Goal: Transaction & Acquisition: Purchase product/service

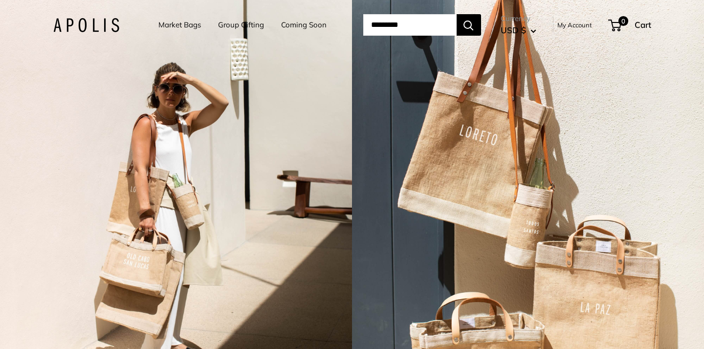
click at [225, 23] on link "Group Gifting" at bounding box center [241, 25] width 46 height 14
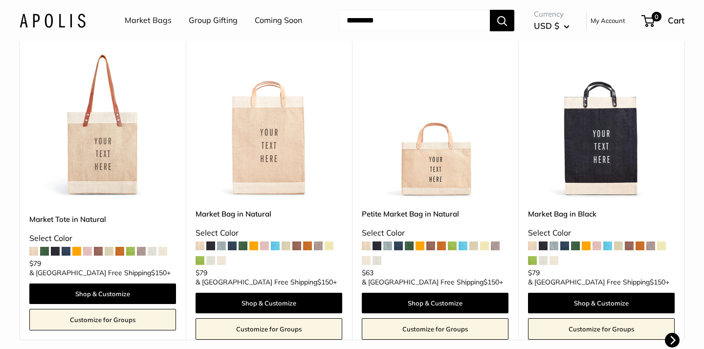
scroll to position [229, 0]
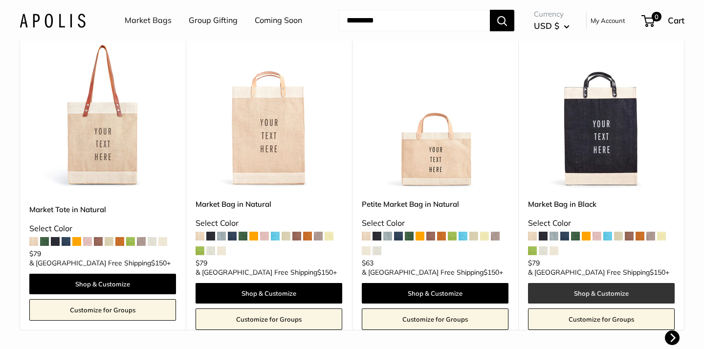
click at [619, 284] on link "Shop & Customize" at bounding box center [601, 293] width 147 height 21
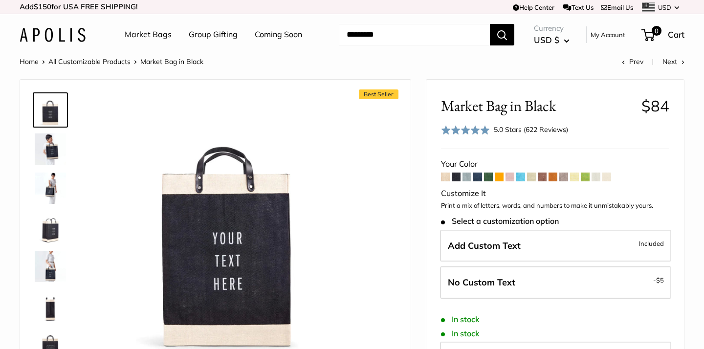
click at [488, 179] on span at bounding box center [488, 176] width 9 height 9
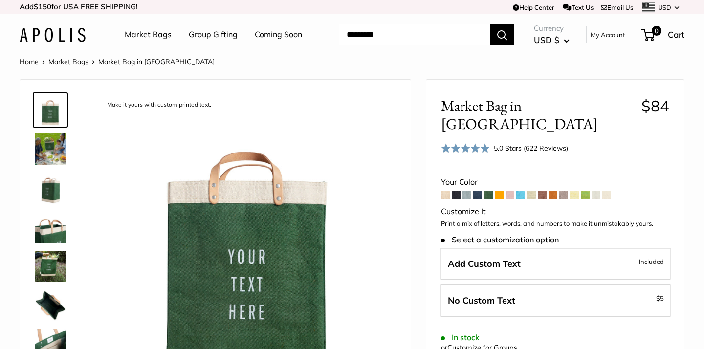
click at [563, 191] on span at bounding box center [563, 195] width 9 height 9
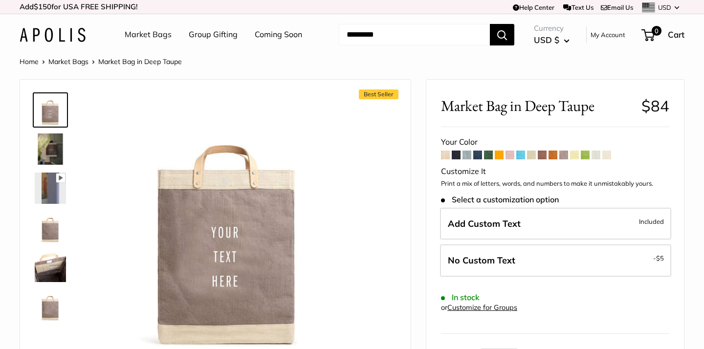
click at [542, 157] on span at bounding box center [541, 154] width 9 height 9
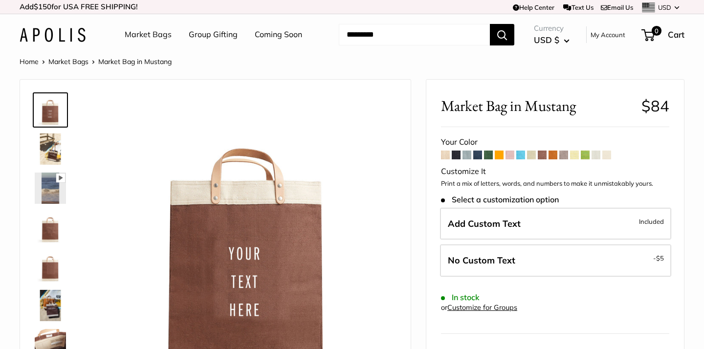
click at [488, 157] on span at bounding box center [488, 154] width 9 height 9
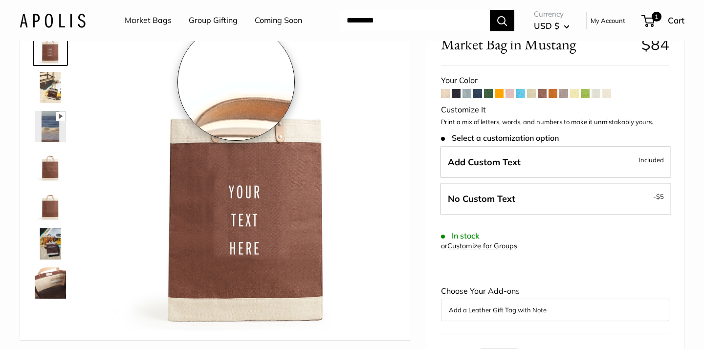
scroll to position [74, 0]
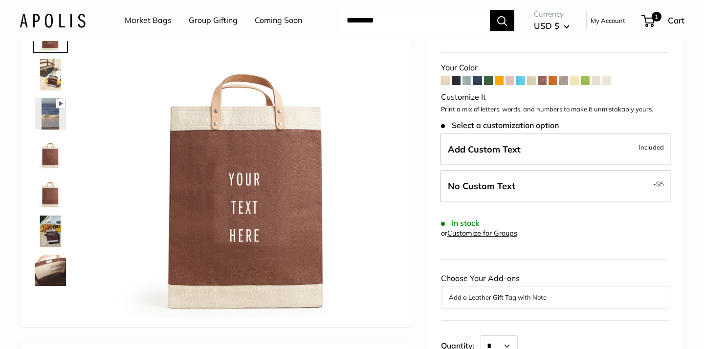
click at [562, 82] on span at bounding box center [563, 80] width 9 height 9
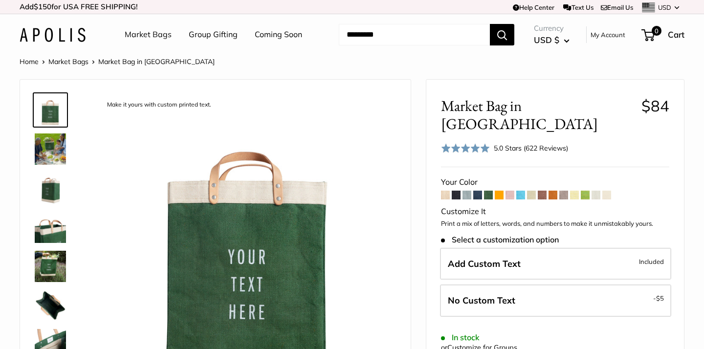
scroll to position [97, 0]
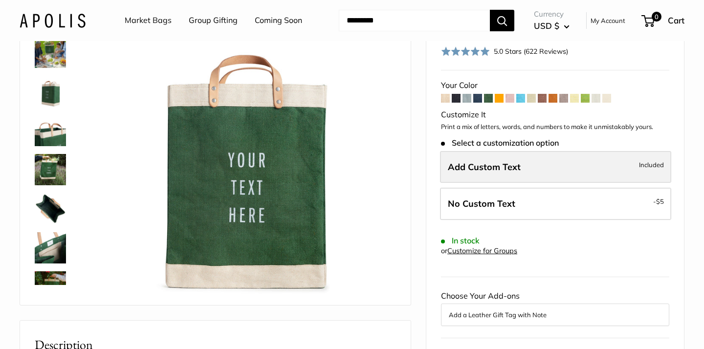
click at [496, 157] on label "Add Custom Text Included" at bounding box center [555, 167] width 231 height 32
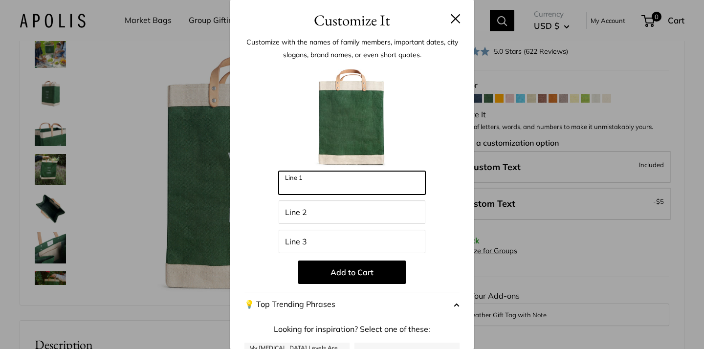
click at [378, 183] on input "Line 1" at bounding box center [351, 182] width 147 height 23
type input "*"
type input "*********"
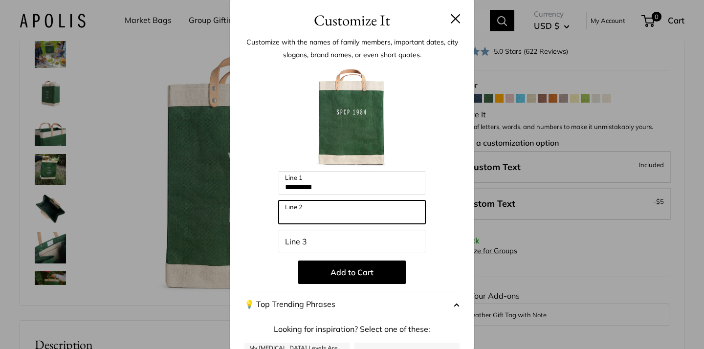
click at [359, 212] on input "Line 2" at bounding box center [351, 211] width 147 height 23
type input "*****"
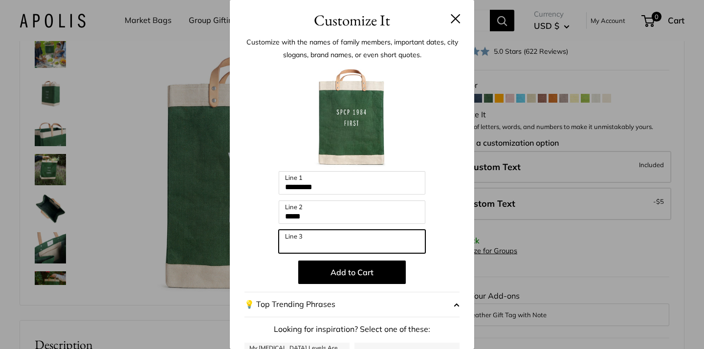
click at [348, 243] on input "Line 3" at bounding box center [351, 241] width 147 height 23
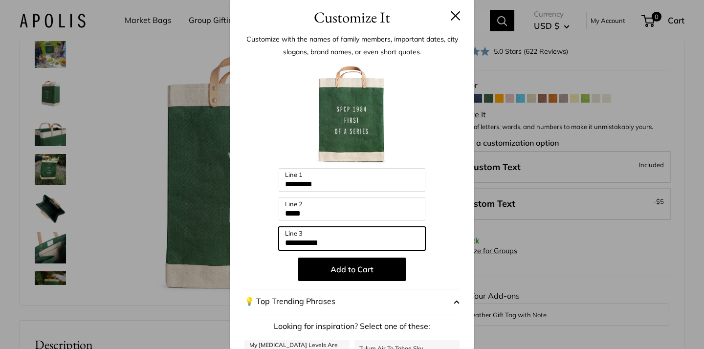
type input "**********"
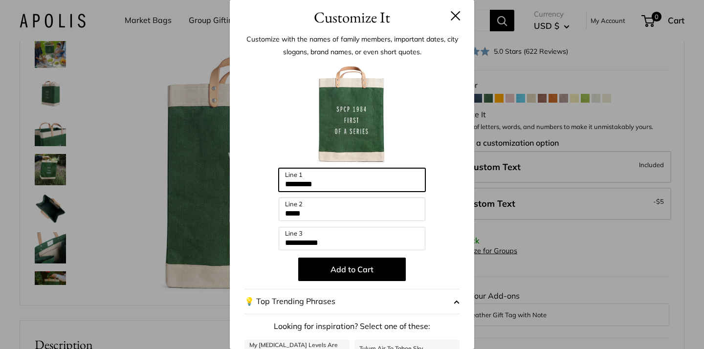
drag, startPoint x: 332, startPoint y: 187, endPoint x: 282, endPoint y: 187, distance: 49.8
click at [282, 187] on input "*********" at bounding box center [351, 179] width 147 height 23
type input "*****"
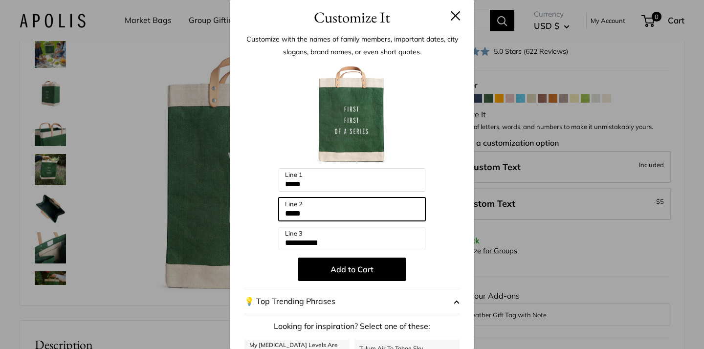
drag, startPoint x: 309, startPoint y: 215, endPoint x: 278, endPoint y: 214, distance: 30.3
click at [278, 214] on input "*****" at bounding box center [351, 208] width 147 height 23
type input "**********"
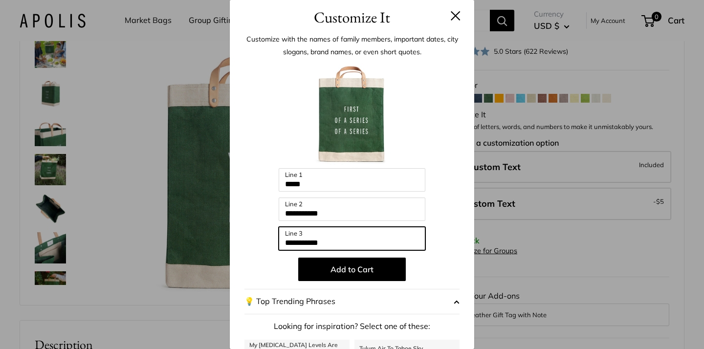
drag, startPoint x: 334, startPoint y: 242, endPoint x: 284, endPoint y: 242, distance: 49.8
click at [284, 242] on input "**********" at bounding box center [351, 238] width 147 height 23
type input "*********"
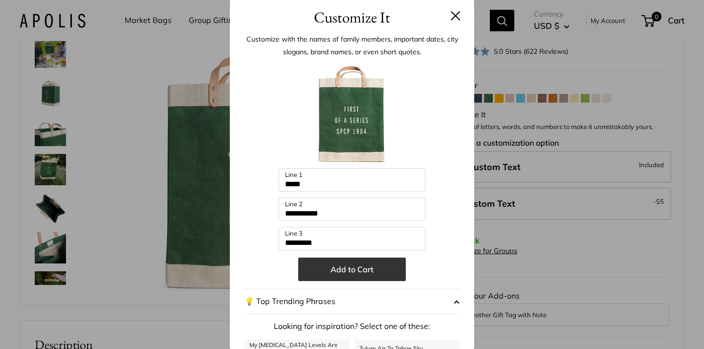
click at [374, 264] on button "Add to Cart" at bounding box center [351, 268] width 107 height 23
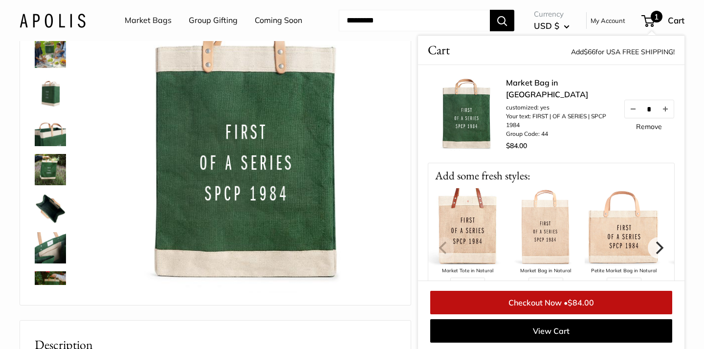
scroll to position [97, 0]
click at [52, 48] on img at bounding box center [50, 51] width 31 height 31
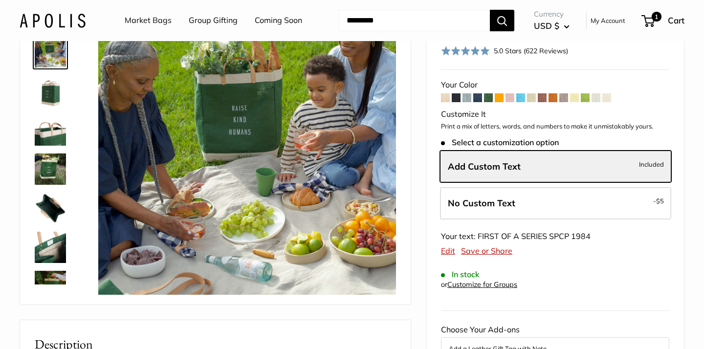
click at [56, 94] on img at bounding box center [50, 90] width 31 height 31
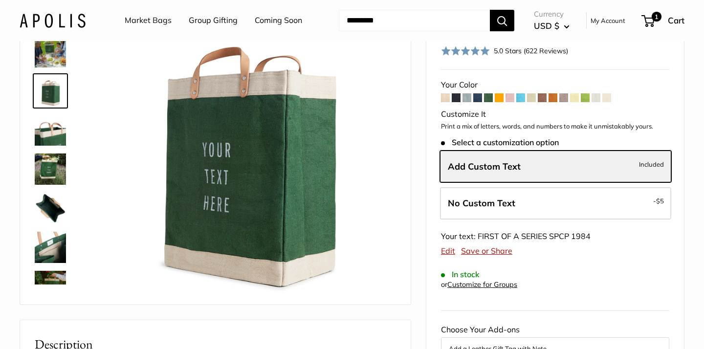
click at [54, 137] on img at bounding box center [50, 129] width 31 height 31
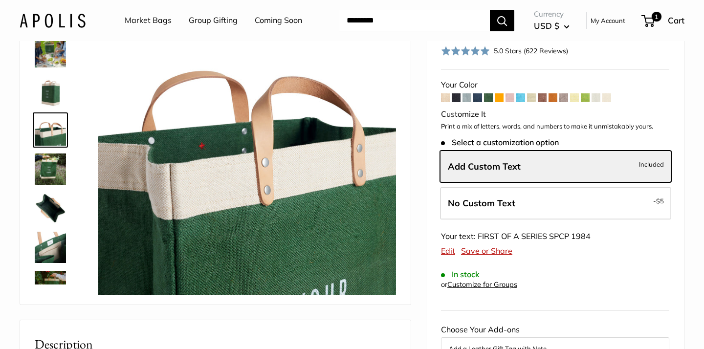
click at [53, 164] on img at bounding box center [50, 168] width 31 height 31
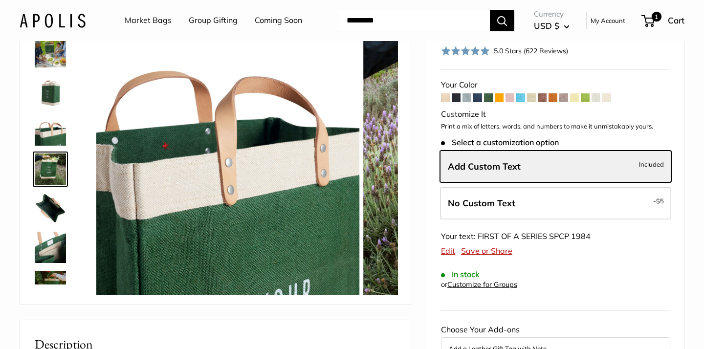
scroll to position [30, 0]
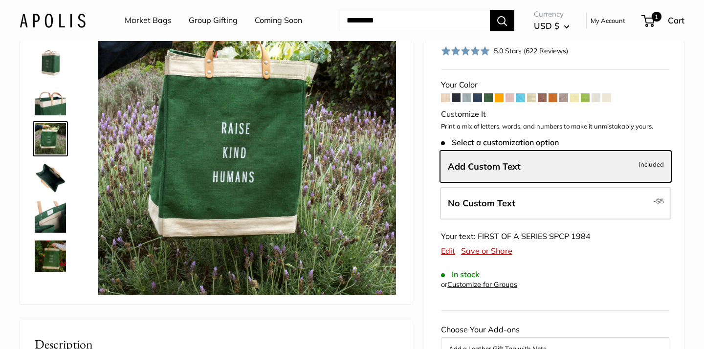
click at [56, 213] on img at bounding box center [50, 216] width 31 height 31
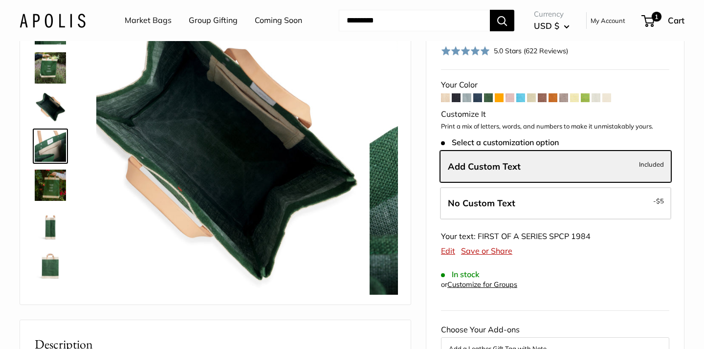
scroll to position [108, 0]
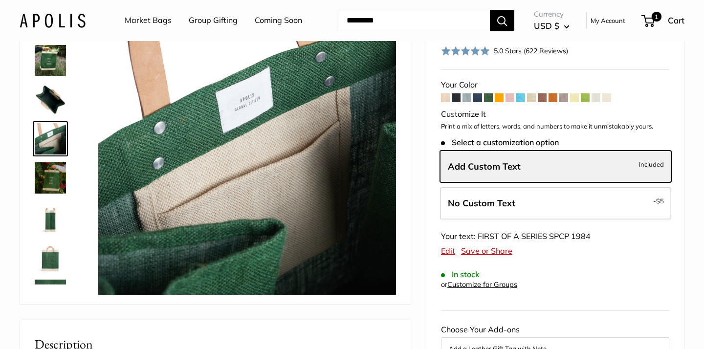
click at [53, 259] on img at bounding box center [50, 255] width 31 height 31
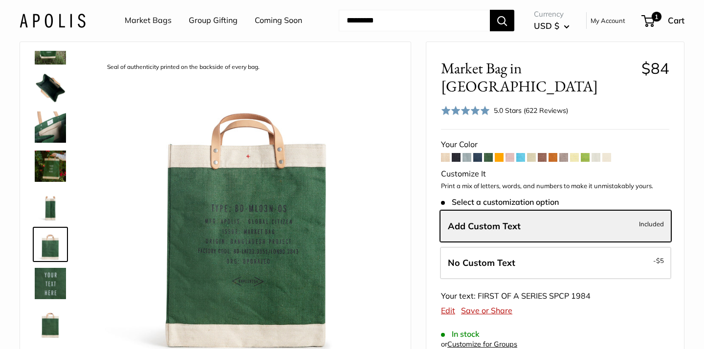
scroll to position [0, 0]
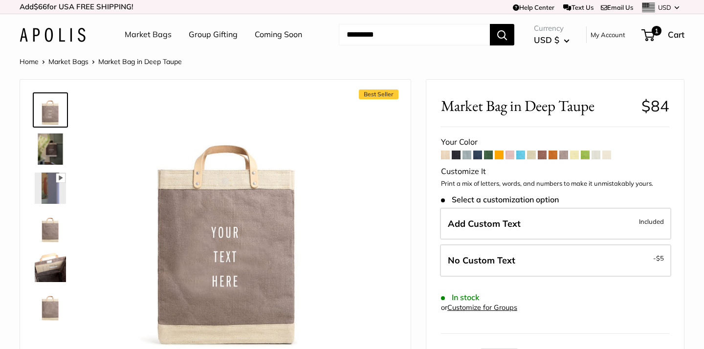
click at [542, 157] on span at bounding box center [541, 154] width 9 height 9
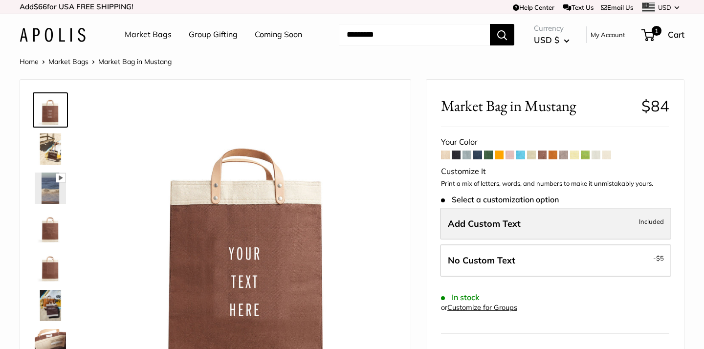
click at [591, 215] on label "Add Custom Text Included" at bounding box center [555, 224] width 231 height 32
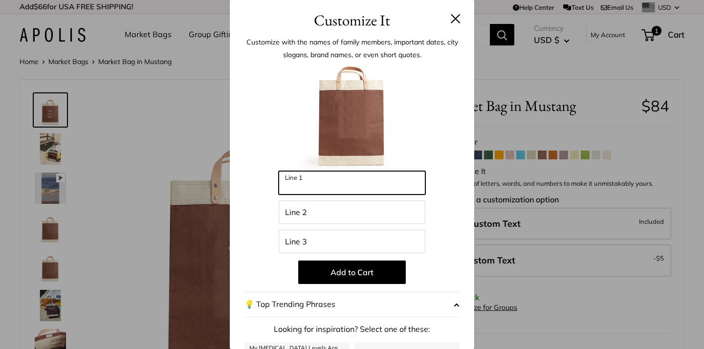
click at [402, 188] on input "Line 1" at bounding box center [351, 182] width 147 height 23
type input "*********"
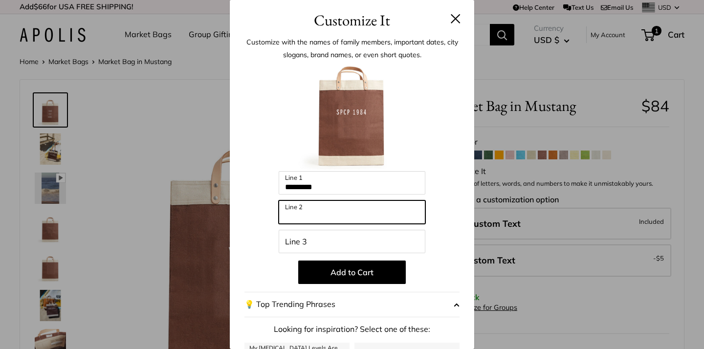
click at [377, 218] on input "Line 2" at bounding box center [351, 211] width 147 height 23
type input "*****"
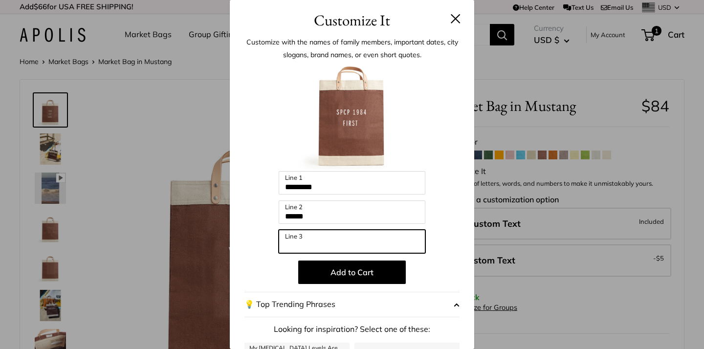
click at [312, 242] on input "Line 3" at bounding box center [351, 241] width 147 height 23
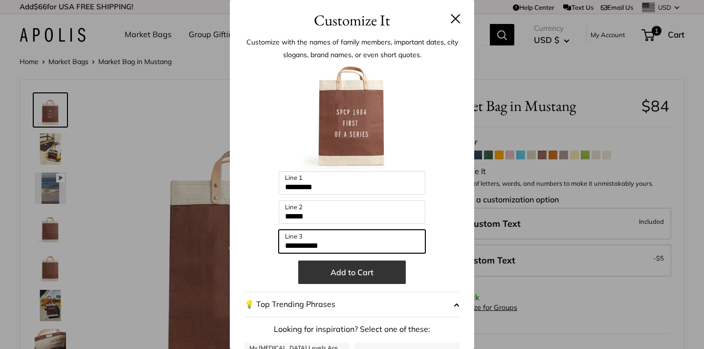
type input "**********"
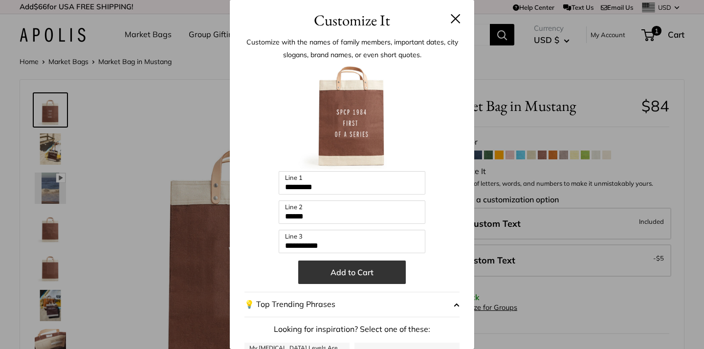
click at [386, 275] on button "Add to Cart" at bounding box center [351, 271] width 107 height 23
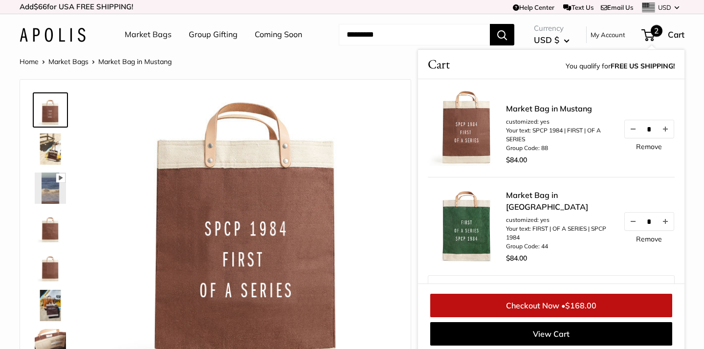
click at [468, 226] on img at bounding box center [466, 226] width 78 height 78
click at [653, 242] on link "Remove" at bounding box center [649, 238] width 26 height 7
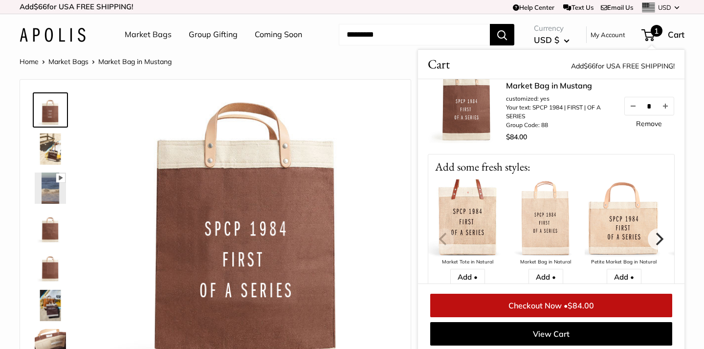
scroll to position [24, 0]
click at [147, 33] on link "Market Bags" at bounding box center [148, 34] width 47 height 15
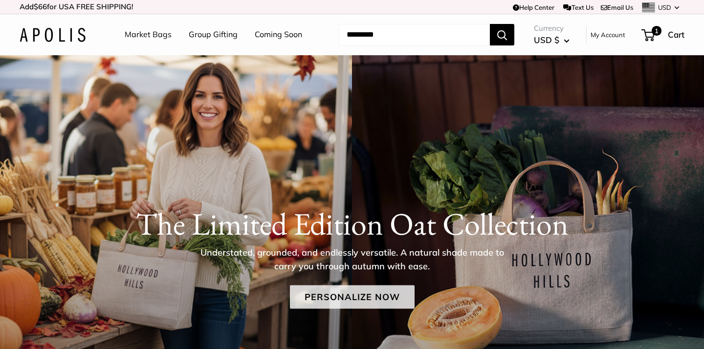
click at [368, 301] on link "Personalize Now" at bounding box center [352, 296] width 125 height 23
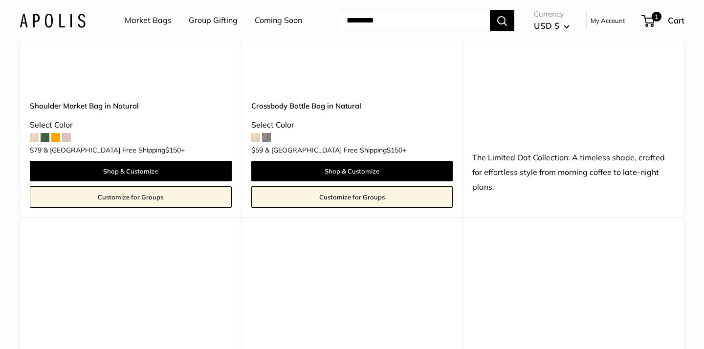
scroll to position [572, 0]
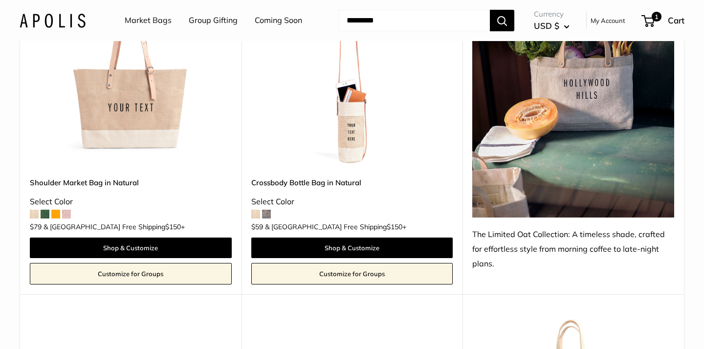
click at [265, 215] on span at bounding box center [266, 214] width 9 height 9
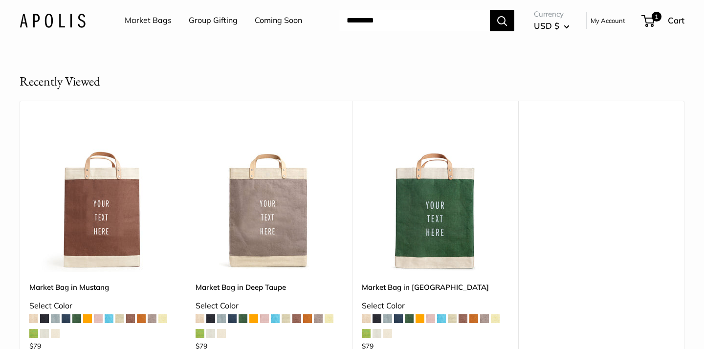
scroll to position [5838, 0]
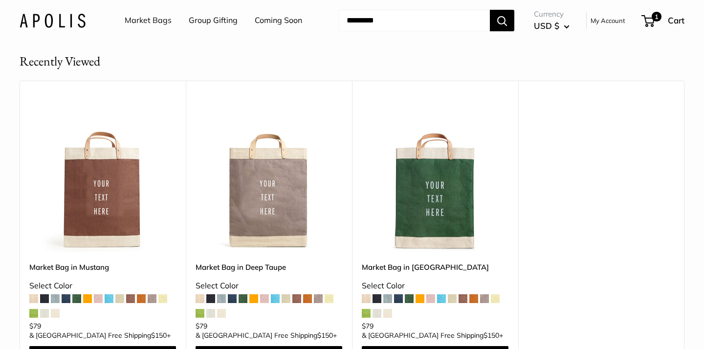
click at [0, 0] on img at bounding box center [0, 0] width 0 height 0
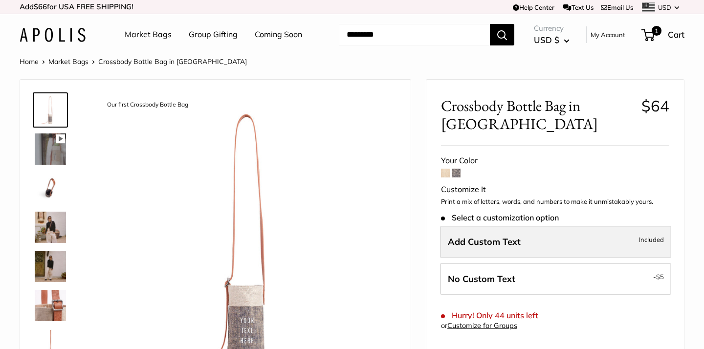
click at [514, 243] on span "Add Custom Text" at bounding box center [484, 241] width 73 height 11
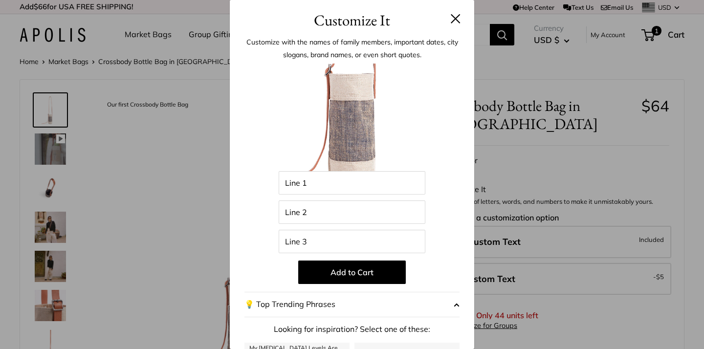
click at [358, 120] on img at bounding box center [351, 117] width 107 height 107
click at [334, 183] on input "Line 1" at bounding box center [351, 182] width 147 height 23
type input "*********"
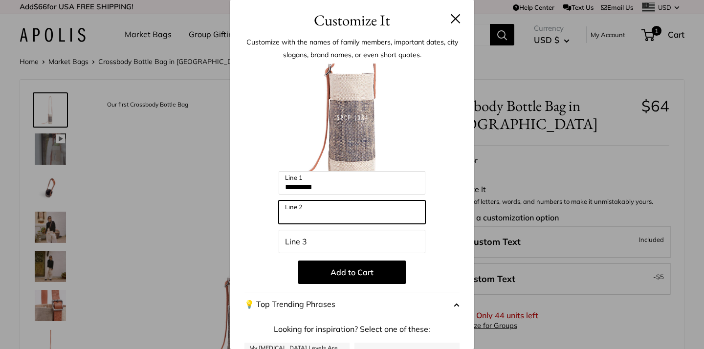
click at [319, 214] on input "Line 2" at bounding box center [351, 211] width 147 height 23
type input "*****"
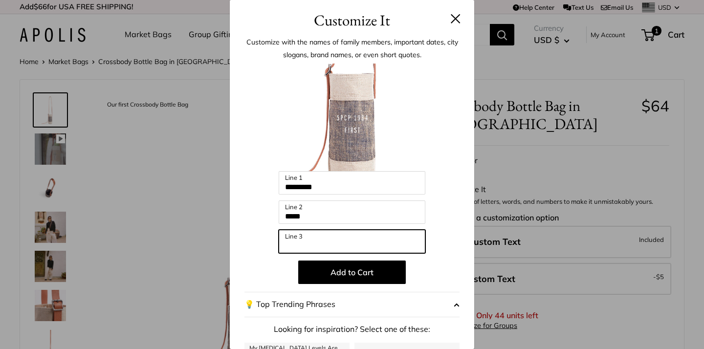
click at [314, 240] on input "Line 3" at bounding box center [351, 241] width 147 height 23
type input "**********"
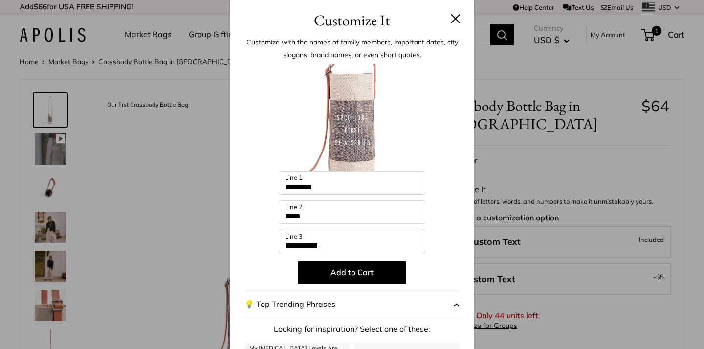
click at [453, 16] on button at bounding box center [455, 19] width 10 height 10
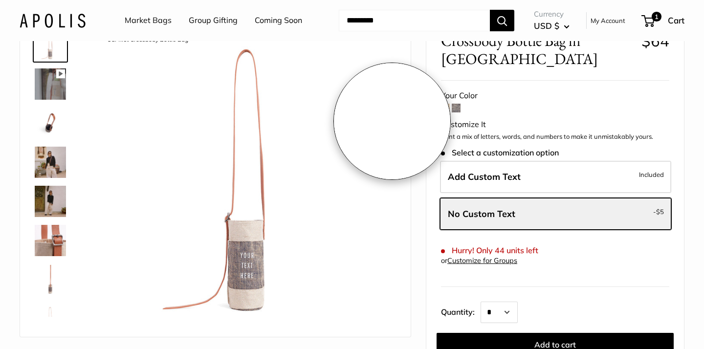
scroll to position [78, 0]
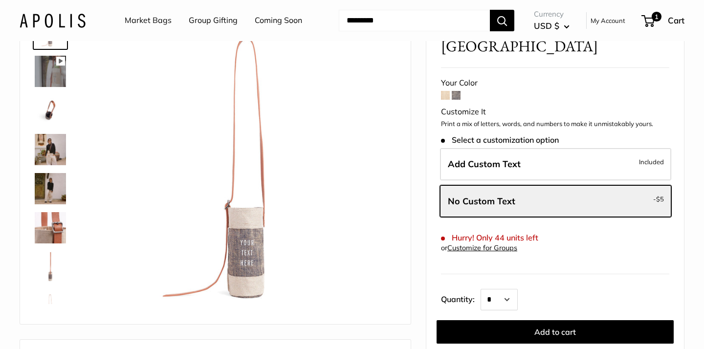
click at [51, 190] on img at bounding box center [50, 188] width 31 height 31
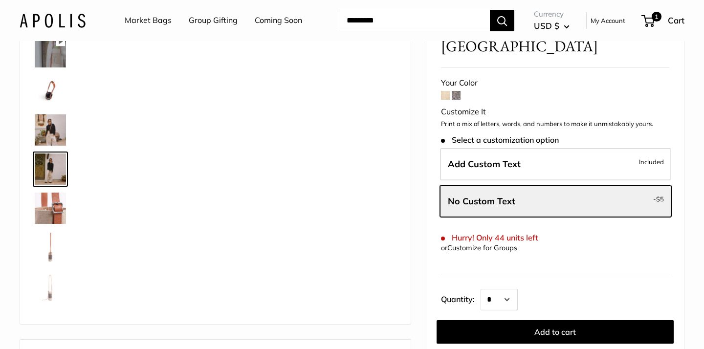
scroll to position [23, 0]
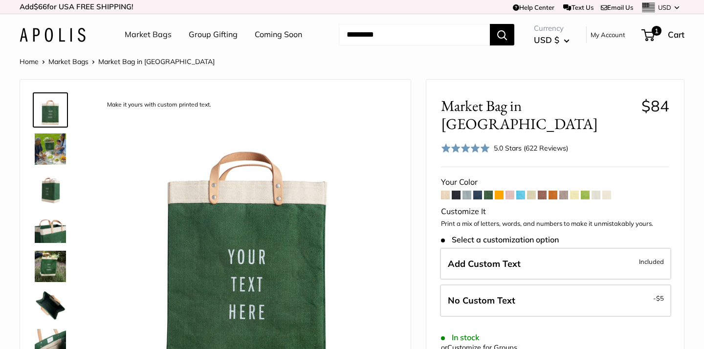
click at [454, 191] on span at bounding box center [455, 195] width 9 height 9
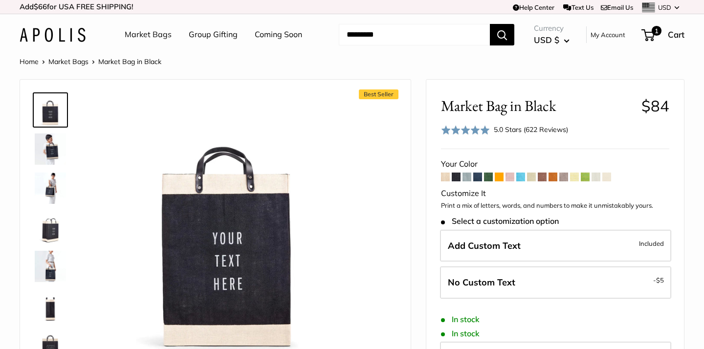
click at [468, 177] on span at bounding box center [466, 176] width 9 height 9
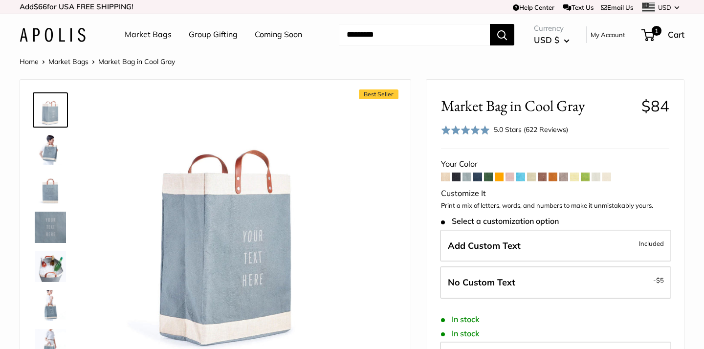
click at [478, 177] on span at bounding box center [477, 176] width 9 height 9
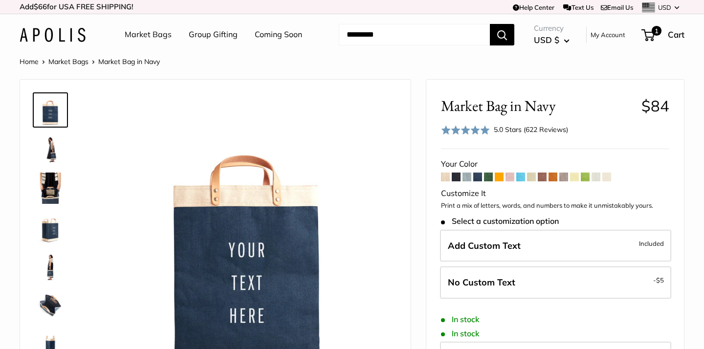
click at [488, 178] on span at bounding box center [488, 176] width 9 height 9
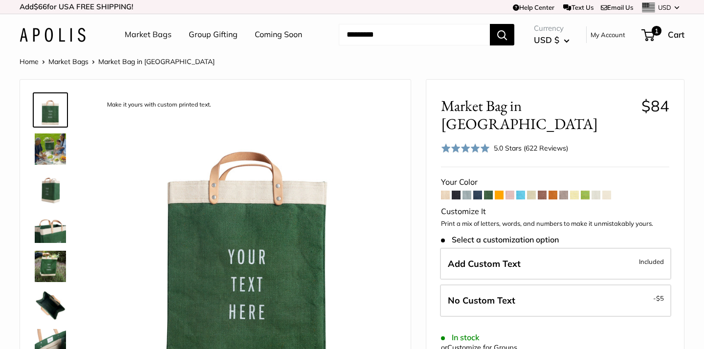
click at [597, 191] on span at bounding box center [595, 195] width 9 height 9
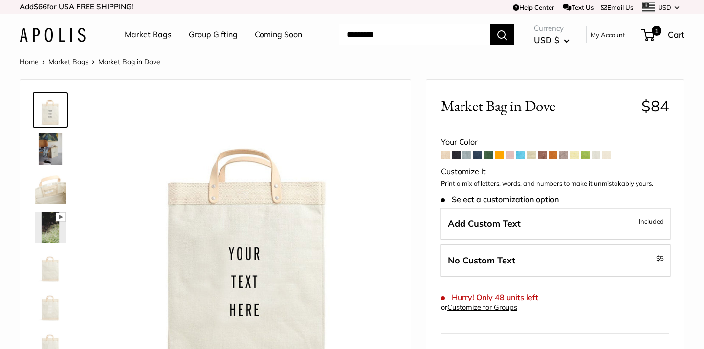
click at [488, 155] on span at bounding box center [488, 154] width 9 height 9
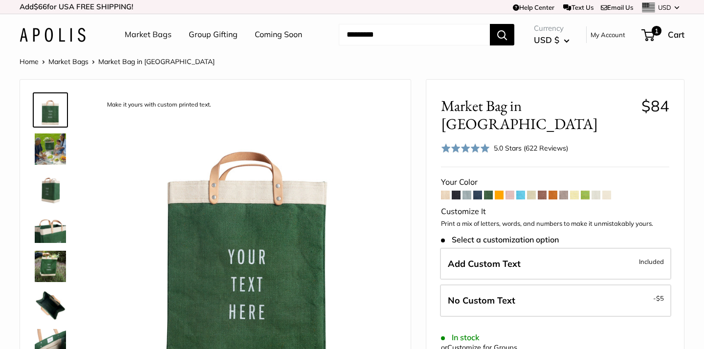
click at [500, 191] on span at bounding box center [498, 195] width 9 height 9
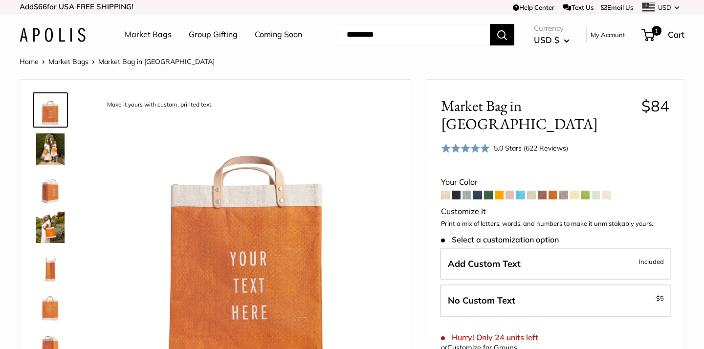
click at [444, 191] on span at bounding box center [445, 195] width 9 height 9
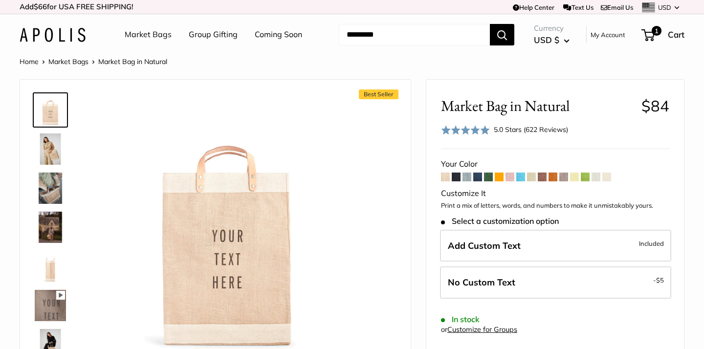
click at [454, 177] on span at bounding box center [455, 176] width 9 height 9
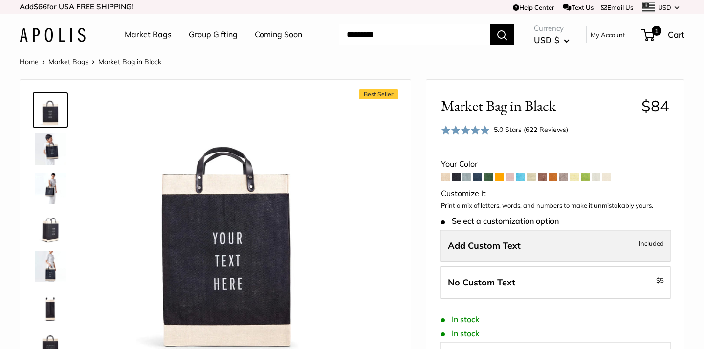
click at [499, 243] on span "Add Custom Text" at bounding box center [484, 245] width 73 height 11
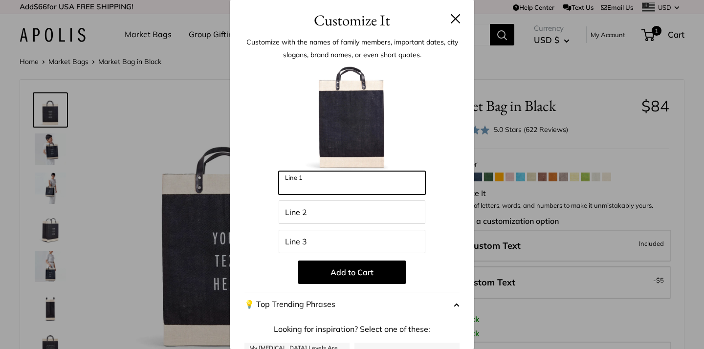
click at [382, 185] on input "Line 1" at bounding box center [351, 182] width 147 height 23
type input "*********"
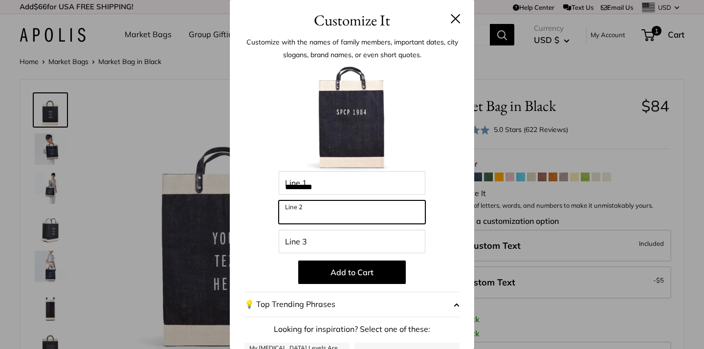
drag, startPoint x: 371, startPoint y: 216, endPoint x: 375, endPoint y: 188, distance: 28.7
click at [371, 214] on input "Line 2" at bounding box center [351, 211] width 147 height 23
type input "*****"
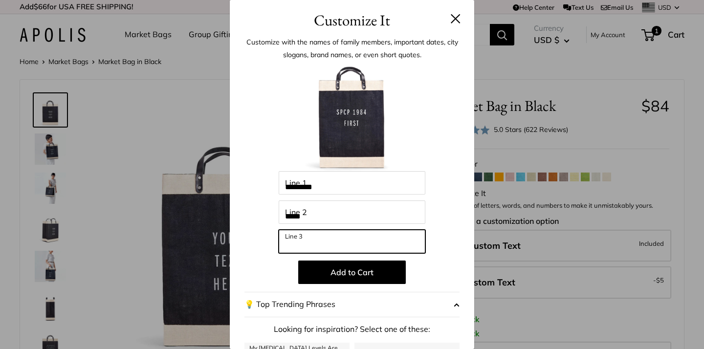
click at [318, 238] on input "Line 3" at bounding box center [351, 241] width 147 height 23
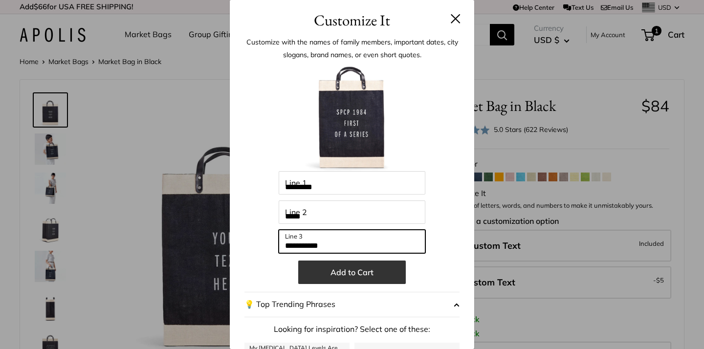
type input "**********"
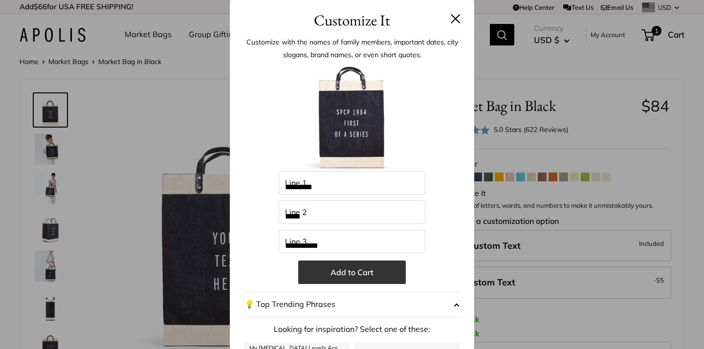
click at [370, 271] on button "Add to Cart" at bounding box center [351, 271] width 107 height 23
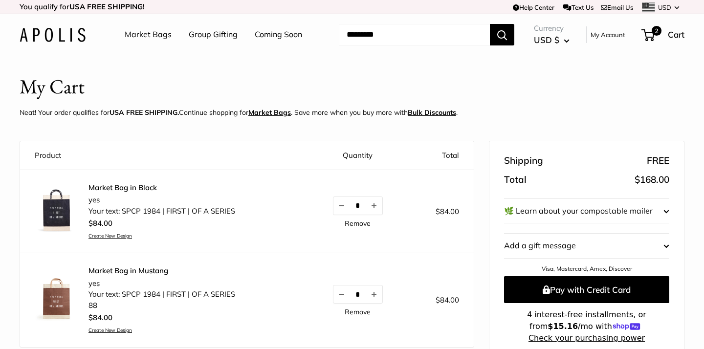
click at [155, 34] on link "Market Bags" at bounding box center [148, 34] width 47 height 15
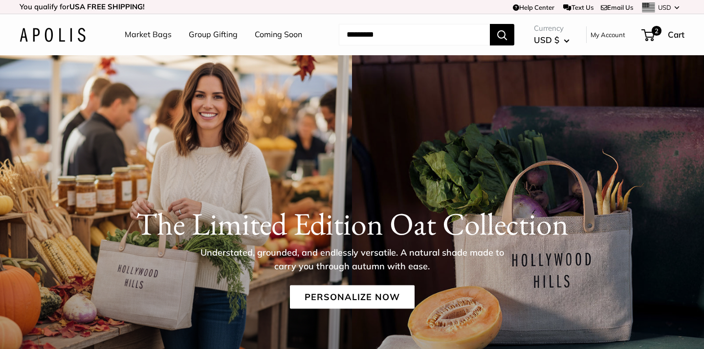
click at [150, 34] on link "Market Bags" at bounding box center [148, 34] width 47 height 15
click at [652, 34] on span "2" at bounding box center [656, 31] width 12 height 12
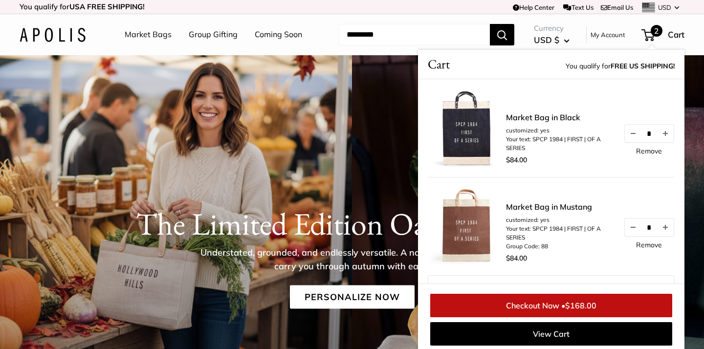
click at [472, 139] on img at bounding box center [466, 128] width 78 height 78
click at [500, 119] on img at bounding box center [466, 128] width 78 height 78
click at [518, 117] on link "Market Bag in Black" at bounding box center [559, 117] width 107 height 12
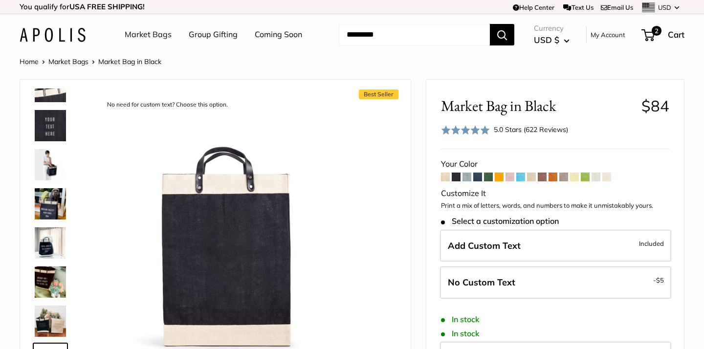
click at [488, 175] on span at bounding box center [488, 176] width 9 height 9
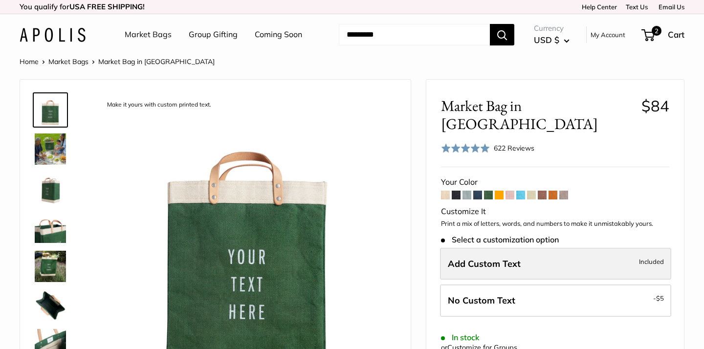
click at [506, 258] on span "Add Custom Text" at bounding box center [484, 263] width 73 height 11
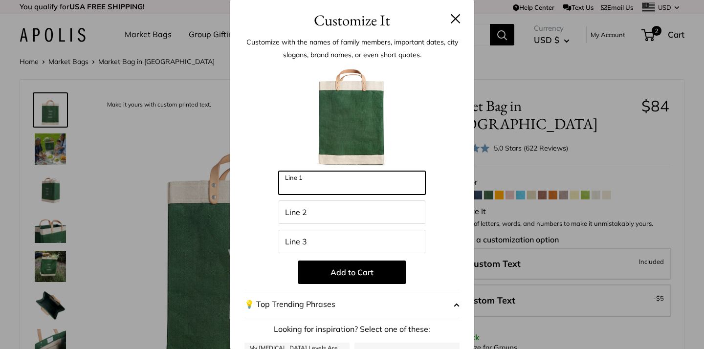
click at [392, 187] on input "Line 1" at bounding box center [351, 182] width 147 height 23
type input "*********"
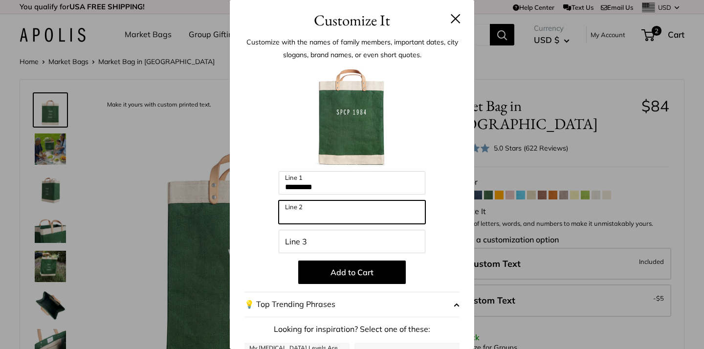
click at [370, 211] on input "Line 2" at bounding box center [351, 211] width 147 height 23
type input "*****"
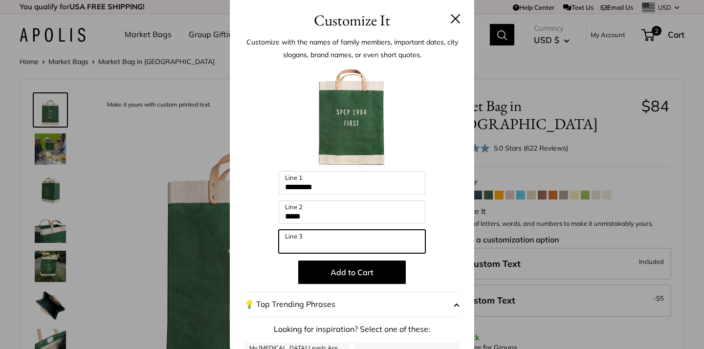
drag, startPoint x: 316, startPoint y: 240, endPoint x: 316, endPoint y: 233, distance: 7.3
click at [316, 239] on input "Line 3" at bounding box center [351, 241] width 147 height 23
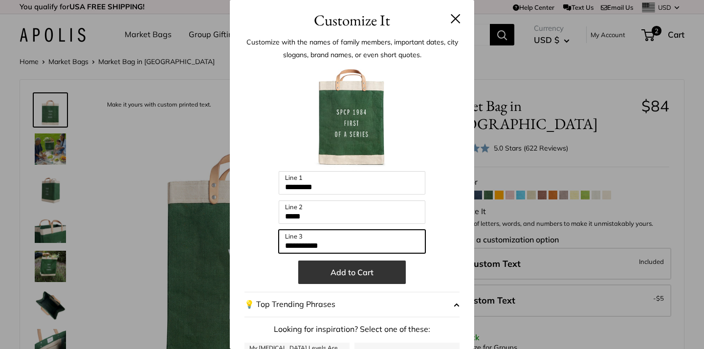
type input "**********"
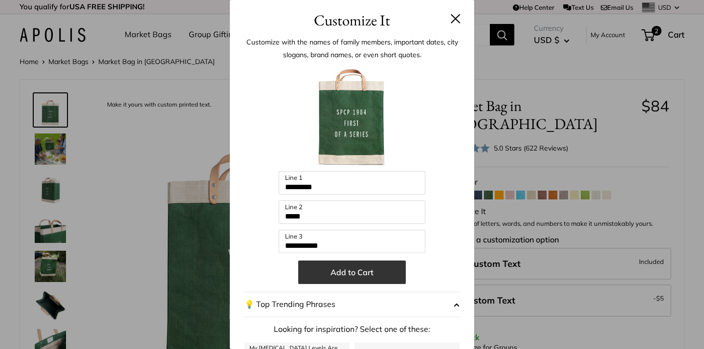
click at [344, 272] on button "Add to Cart" at bounding box center [351, 271] width 107 height 23
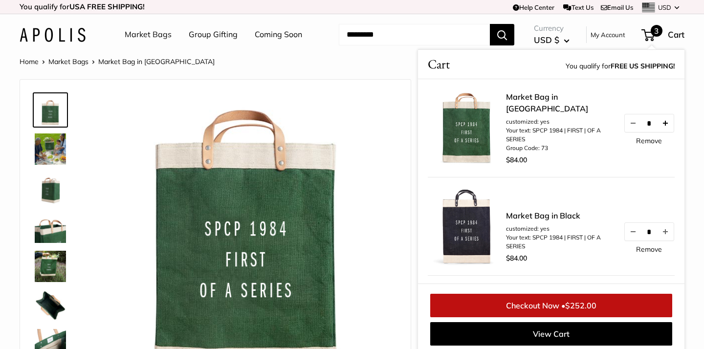
click at [664, 132] on button "Increase quantity by 1" at bounding box center [665, 123] width 17 height 18
click at [664, 128] on button "Increase quantity by 1" at bounding box center [665, 123] width 17 height 18
click at [664, 231] on button "Increase quantity by 1" at bounding box center [665, 232] width 17 height 18
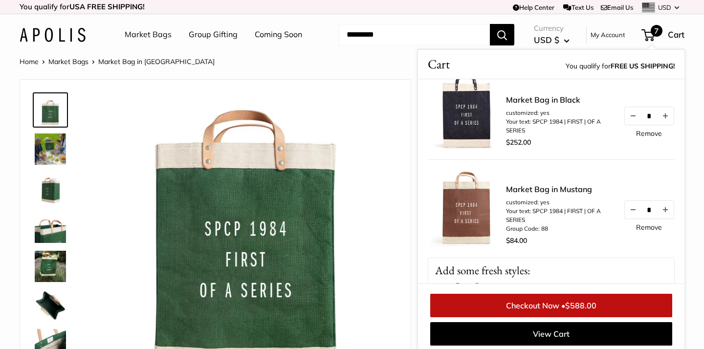
scroll to position [134, 0]
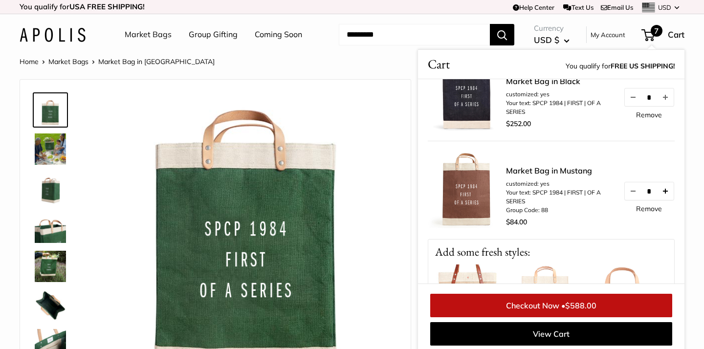
click at [668, 191] on button "Increase quantity by 1" at bounding box center [665, 191] width 17 height 18
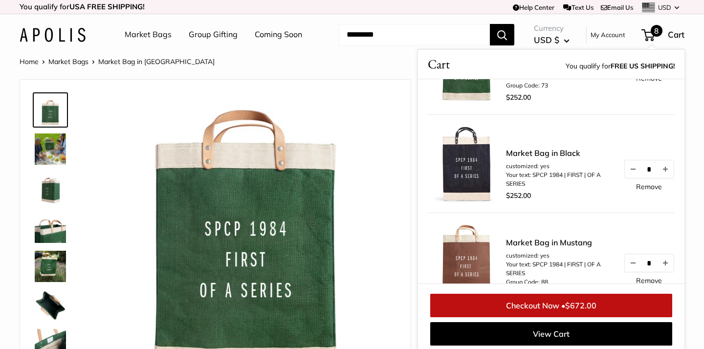
scroll to position [70, 0]
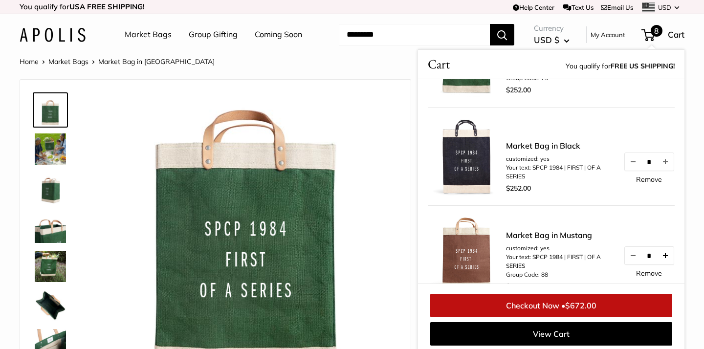
click at [666, 255] on button "Increase quantity by 1" at bounding box center [665, 256] width 17 height 18
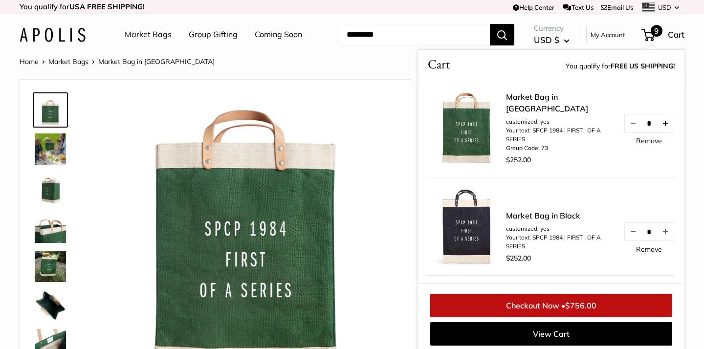
click at [665, 129] on button "Increase quantity by 1" at bounding box center [665, 123] width 17 height 18
click at [666, 233] on button "Increase quantity by 1" at bounding box center [665, 232] width 17 height 18
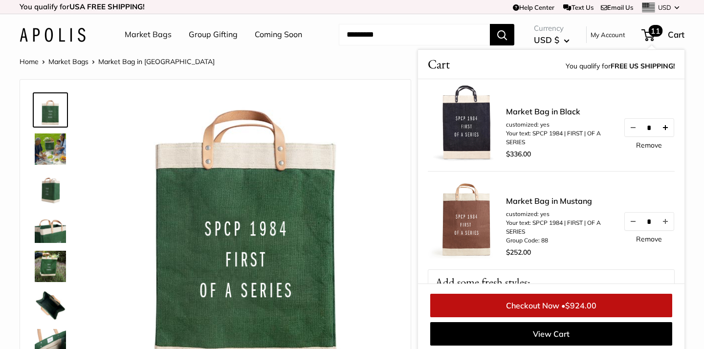
scroll to position [105, 0]
click at [665, 222] on button "Increase quantity by 1" at bounding box center [665, 221] width 17 height 18
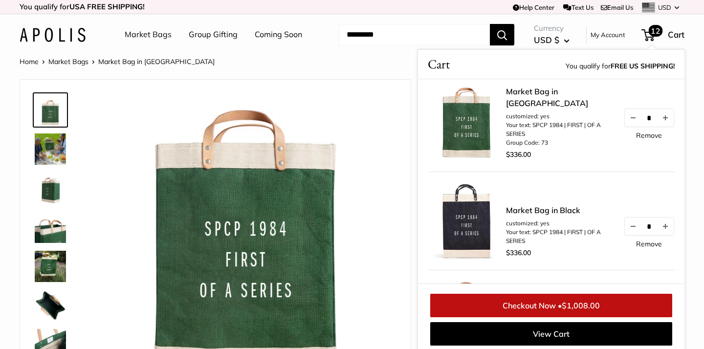
scroll to position [0, 0]
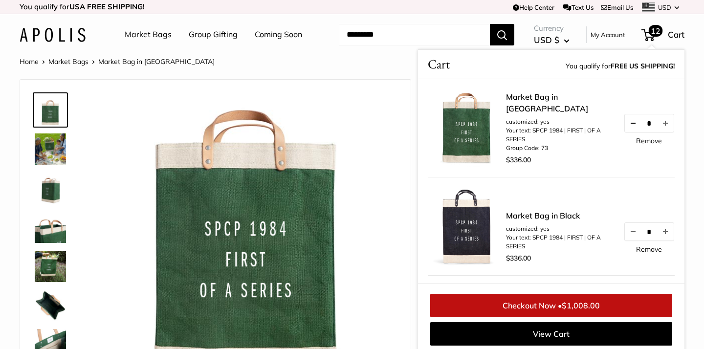
click at [632, 129] on button "Decrease quantity by 1" at bounding box center [632, 123] width 17 height 18
click at [631, 231] on button "Decrease quantity by 1" at bounding box center [632, 232] width 17 height 18
click at [632, 232] on button "Decrease quantity by 1" at bounding box center [632, 232] width 17 height 18
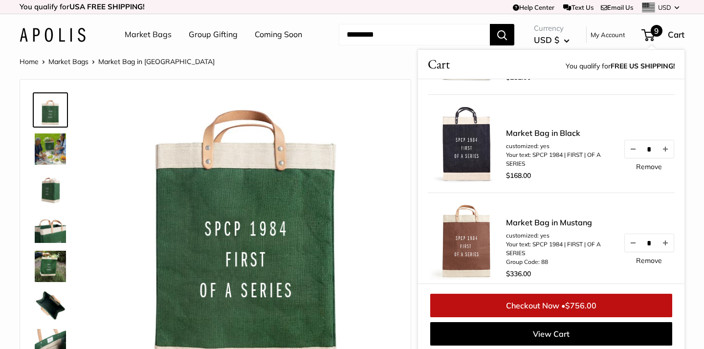
scroll to position [83, 0]
click at [665, 148] on button "Increase quantity by 1" at bounding box center [665, 149] width 17 height 18
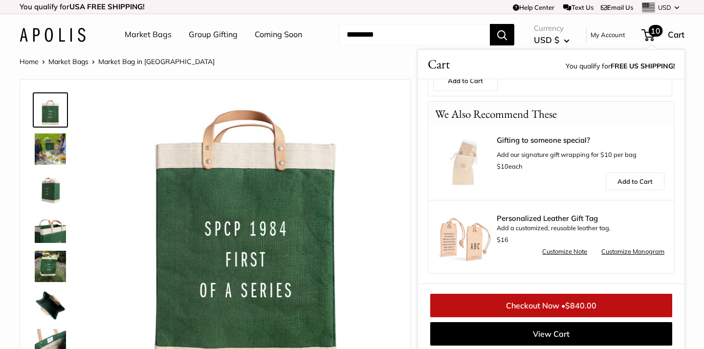
scroll to position [0, 0]
